Goal: Book appointment/travel/reservation

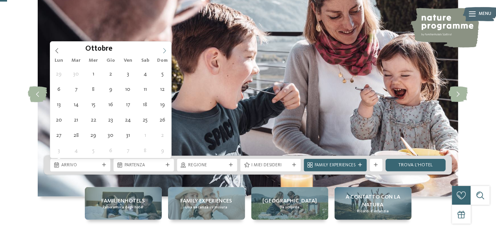
click at [167, 49] on span at bounding box center [164, 48] width 13 height 13
type input "****"
click at [166, 50] on icon at bounding box center [164, 50] width 3 height 5
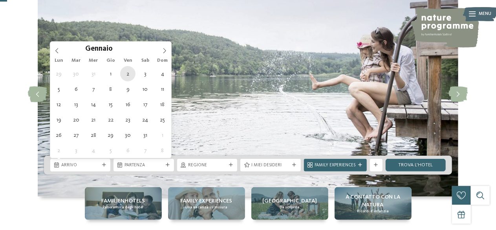
type div "[DATE]"
type input "****"
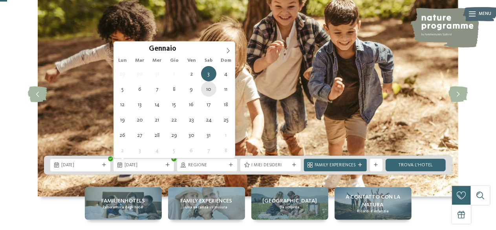
type div "[DATE]"
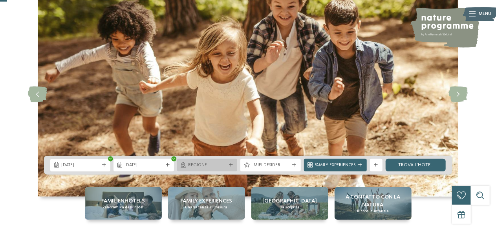
click at [232, 163] on icon at bounding box center [231, 165] width 4 height 4
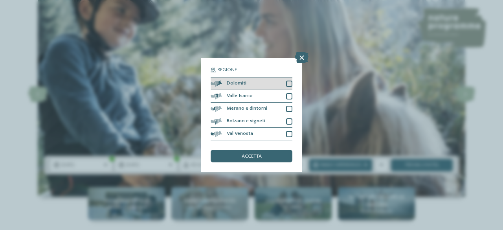
click at [285, 84] on div "Dolomiti" at bounding box center [252, 83] width 82 height 13
click at [246, 154] on span "accetta" at bounding box center [252, 156] width 20 height 5
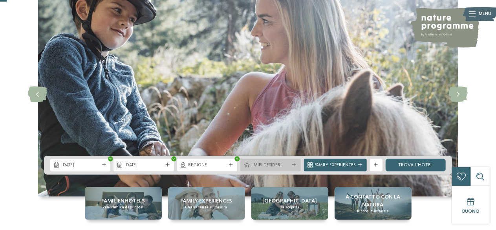
click at [261, 160] on div "I miei desideri" at bounding box center [270, 165] width 60 height 13
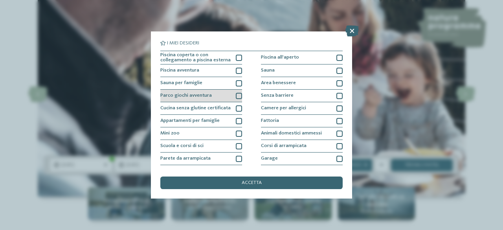
click at [182, 95] on span "Parco giochi avventura" at bounding box center [185, 95] width 51 height 5
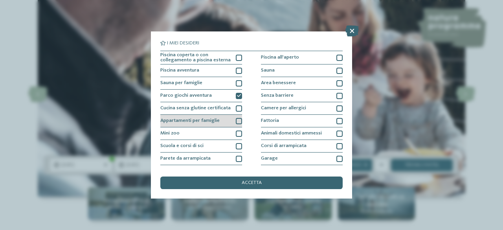
click at [183, 119] on span "Appartamenti per famiglie" at bounding box center [189, 120] width 59 height 5
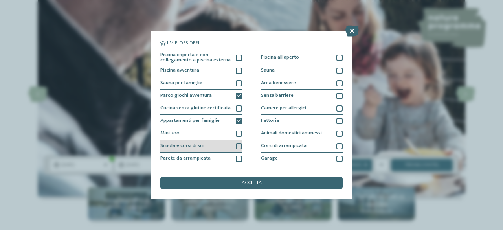
click at [196, 145] on span "Scuola e corsi di sci" at bounding box center [181, 145] width 43 height 5
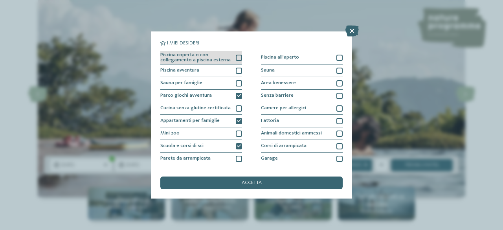
click at [221, 56] on span "Piscina coperta o con collegamento a piscina esterna" at bounding box center [195, 58] width 71 height 10
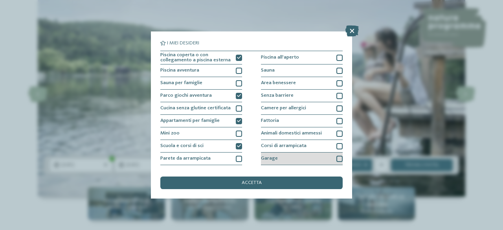
scroll to position [39, 0]
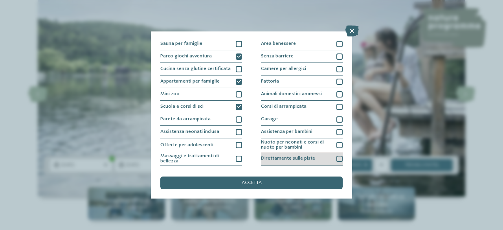
click at [289, 156] on span "Direttamente sulle piste" at bounding box center [288, 158] width 54 height 5
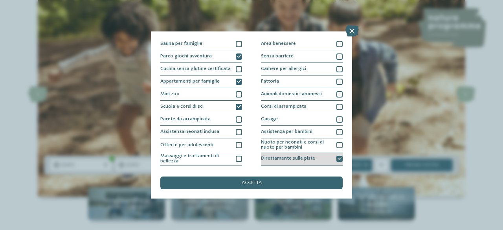
scroll to position [79, 0]
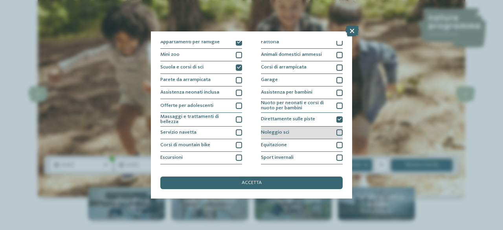
click at [267, 127] on div "Noleggio sci" at bounding box center [302, 133] width 82 height 13
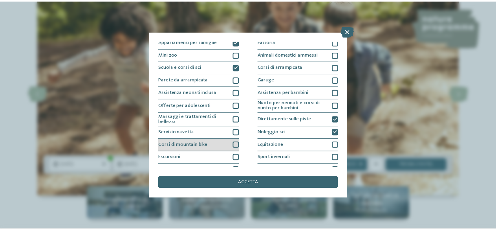
scroll to position [100, 0]
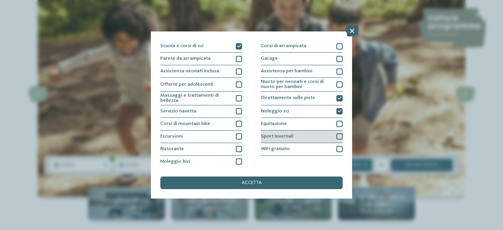
click at [302, 134] on div "Sport invernali" at bounding box center [302, 136] width 82 height 13
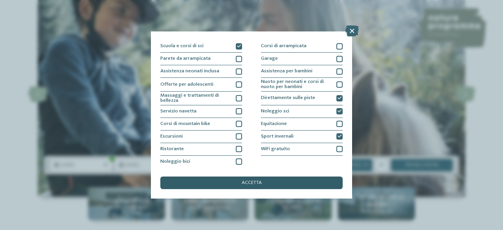
click at [234, 184] on div "accetta" at bounding box center [251, 182] width 182 height 13
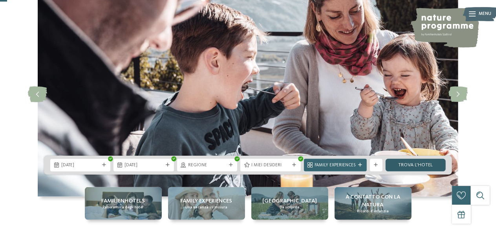
click at [415, 162] on link "trova l’hotel" at bounding box center [416, 165] width 60 height 13
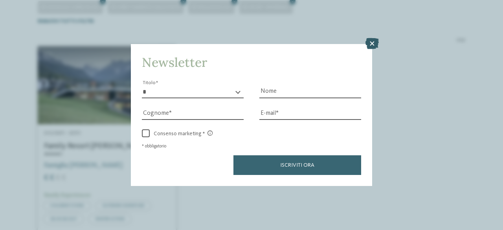
click at [372, 44] on icon at bounding box center [371, 43] width 13 height 11
